Goal: Task Accomplishment & Management: Manage account settings

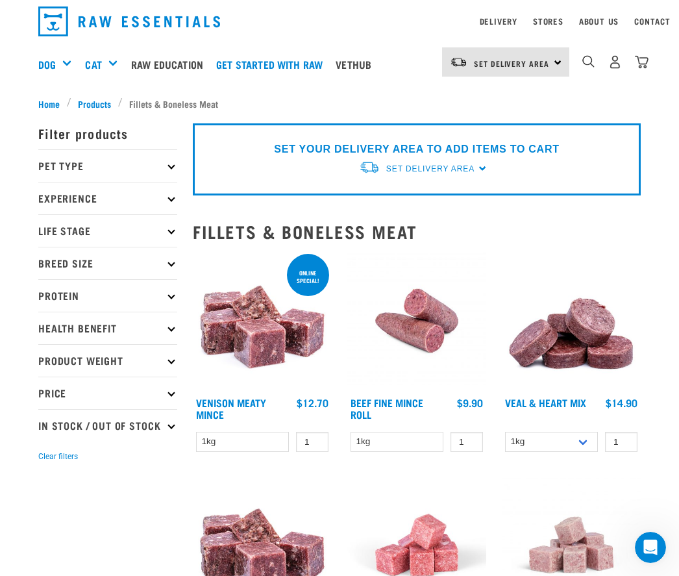
scroll to position [35, 0]
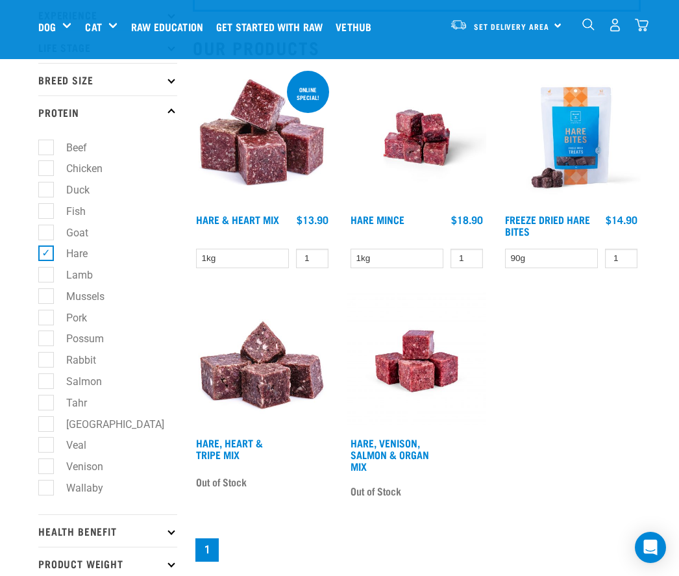
scroll to position [127, 0]
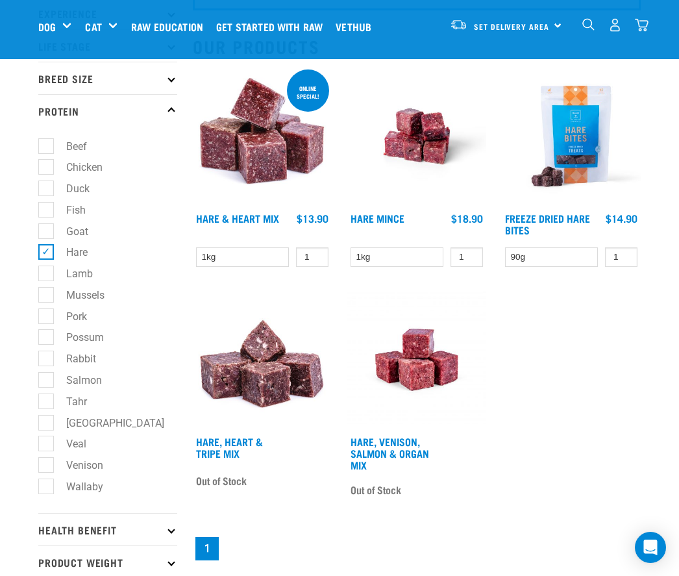
click at [45, 252] on label "Hare" at bounding box center [68, 252] width 47 height 16
click at [41, 252] on input "Hare" at bounding box center [42, 250] width 8 height 8
checkbox input "false"
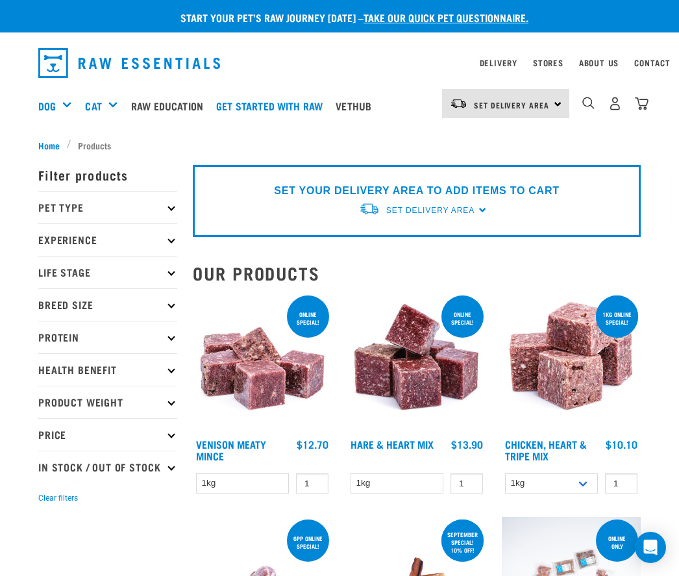
click at [613, 110] on img "dropdown navigation" at bounding box center [615, 104] width 14 height 14
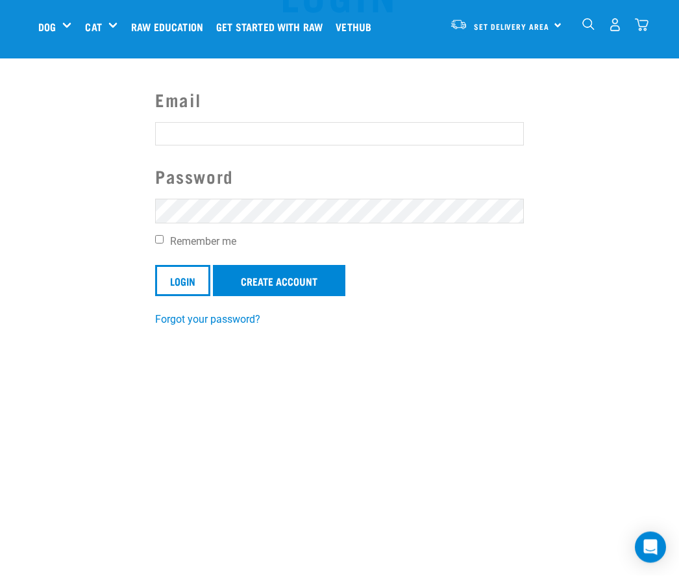
scroll to position [85, 0]
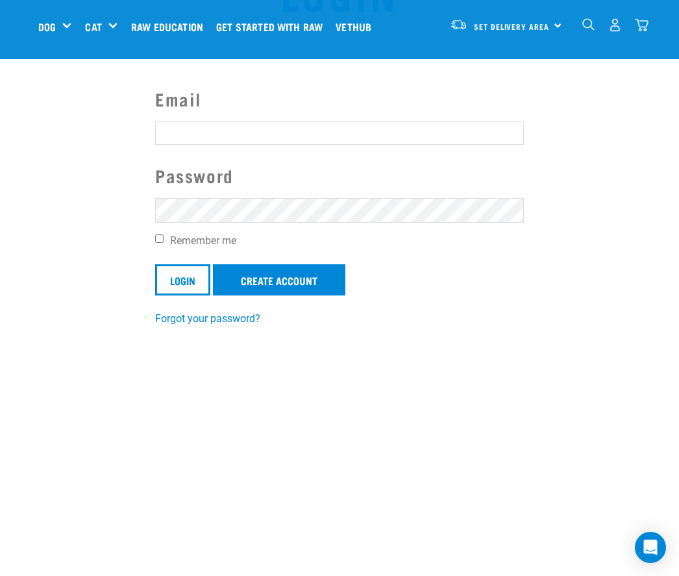
click at [197, 139] on input "Email" at bounding box center [339, 132] width 369 height 23
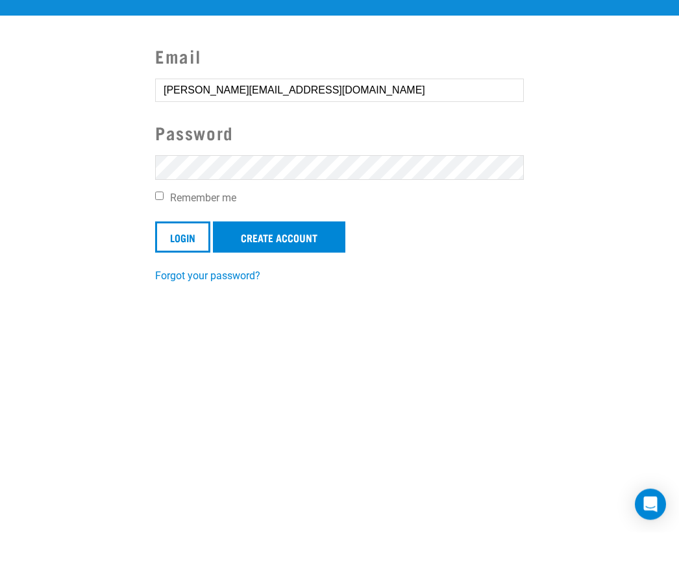
type input "[PERSON_NAME][EMAIL_ADDRESS][DOMAIN_NAME]"
click at [214, 313] on link "Forgot your password?" at bounding box center [207, 319] width 105 height 12
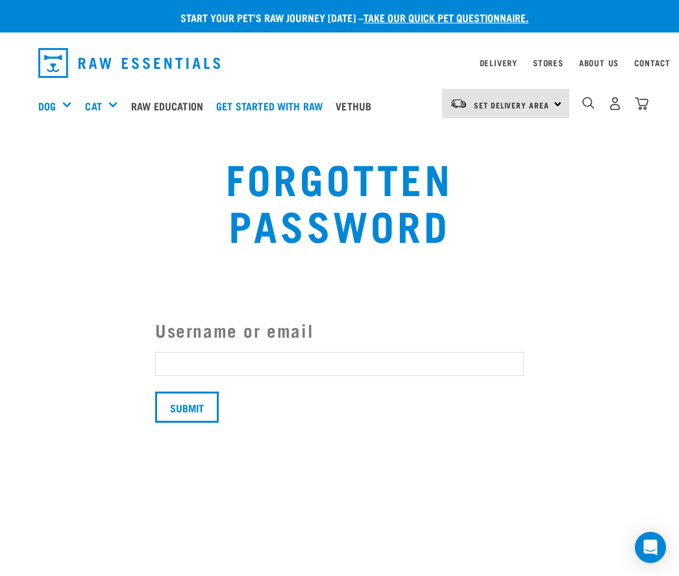
click at [278, 355] on input "Username or email" at bounding box center [339, 363] width 369 height 23
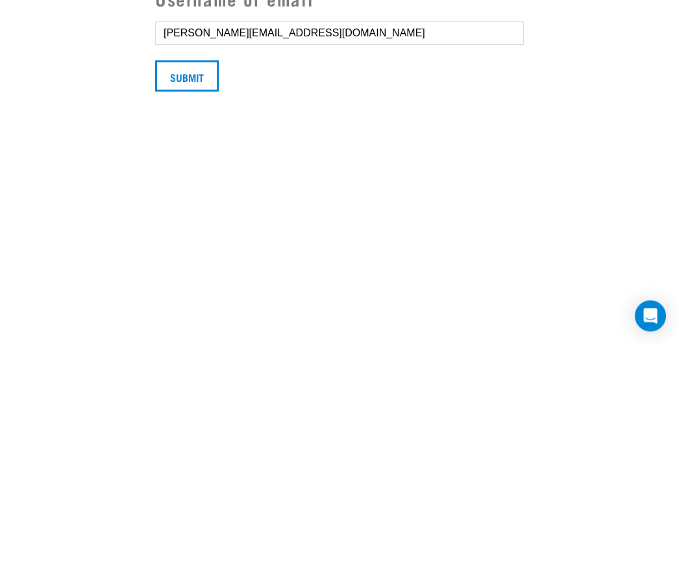
type input "tanya@naturalus.co.nz"
click at [189, 292] on input "Submit" at bounding box center [187, 307] width 64 height 31
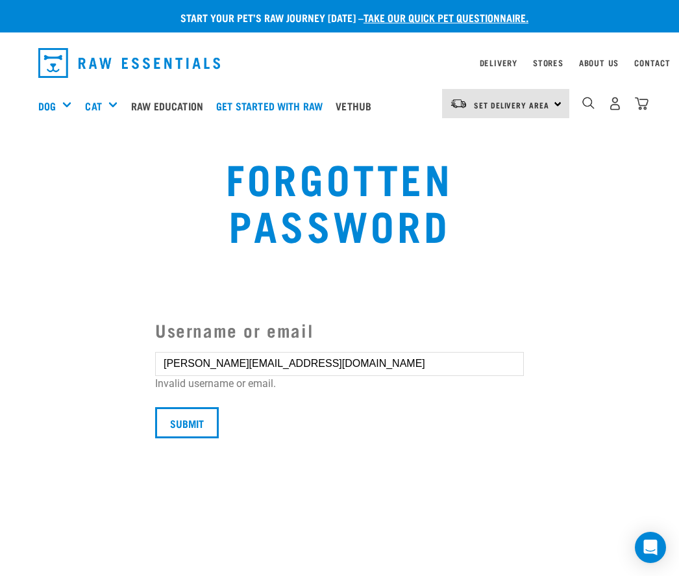
click at [29, 271] on button "delete" at bounding box center [22, 264] width 13 height 13
